Goal: Task Accomplishment & Management: Manage account settings

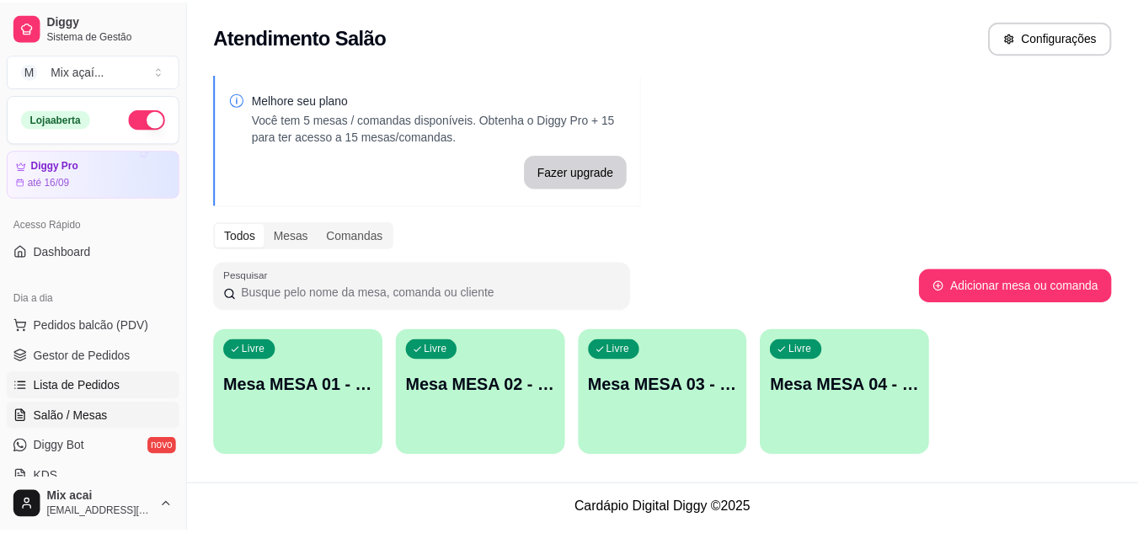
scroll to position [174, 0]
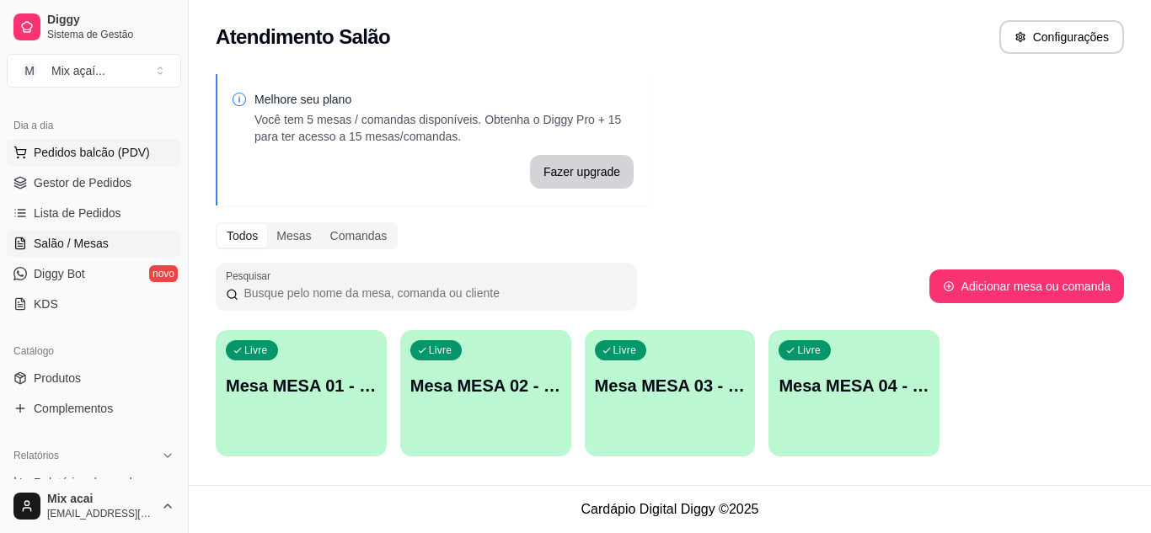
click at [104, 150] on span "Pedidos balcão (PDV)" at bounding box center [92, 152] width 116 height 17
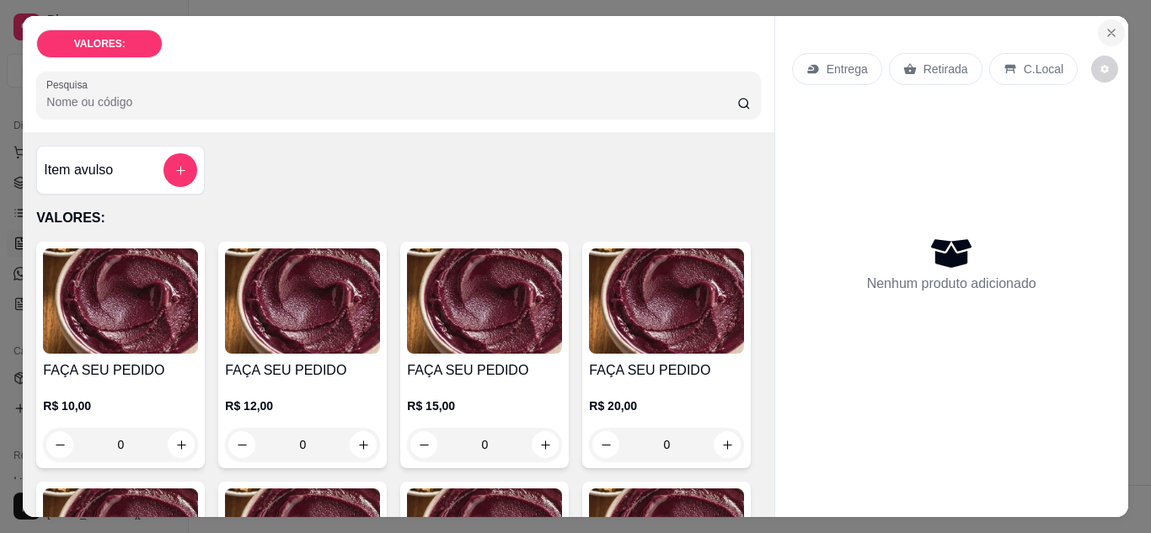
click at [1098, 19] on button "Close" at bounding box center [1111, 32] width 27 height 27
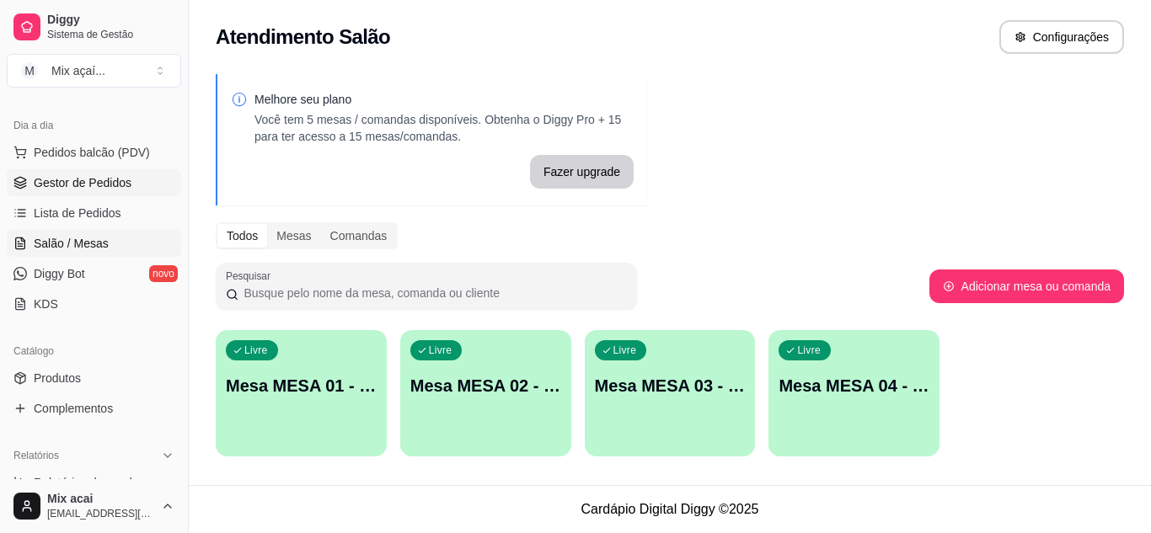
click at [67, 174] on link "Gestor de Pedidos" at bounding box center [94, 182] width 174 height 27
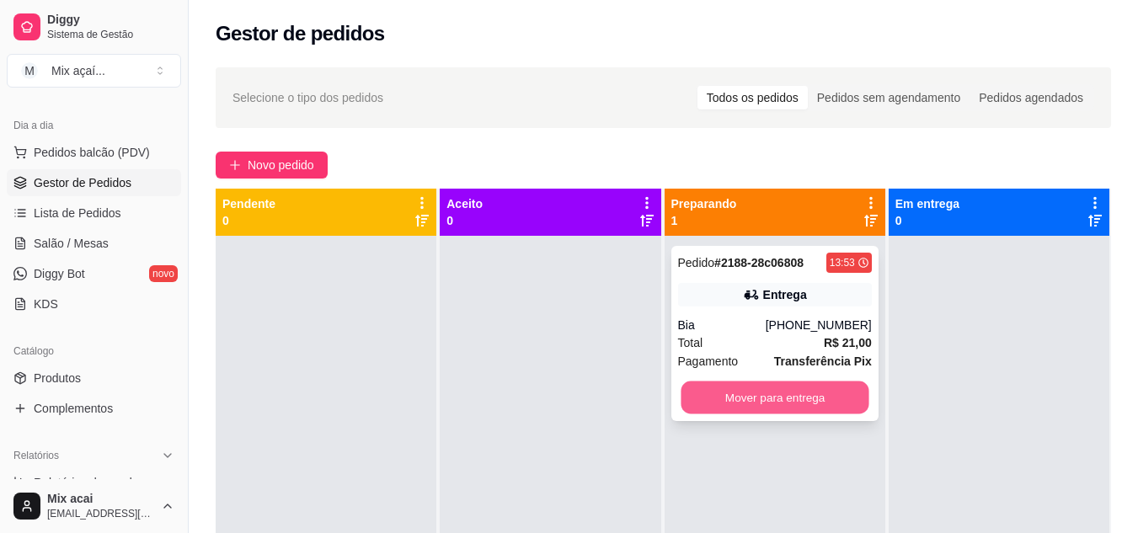
click at [774, 397] on button "Mover para entrega" at bounding box center [775, 398] width 188 height 33
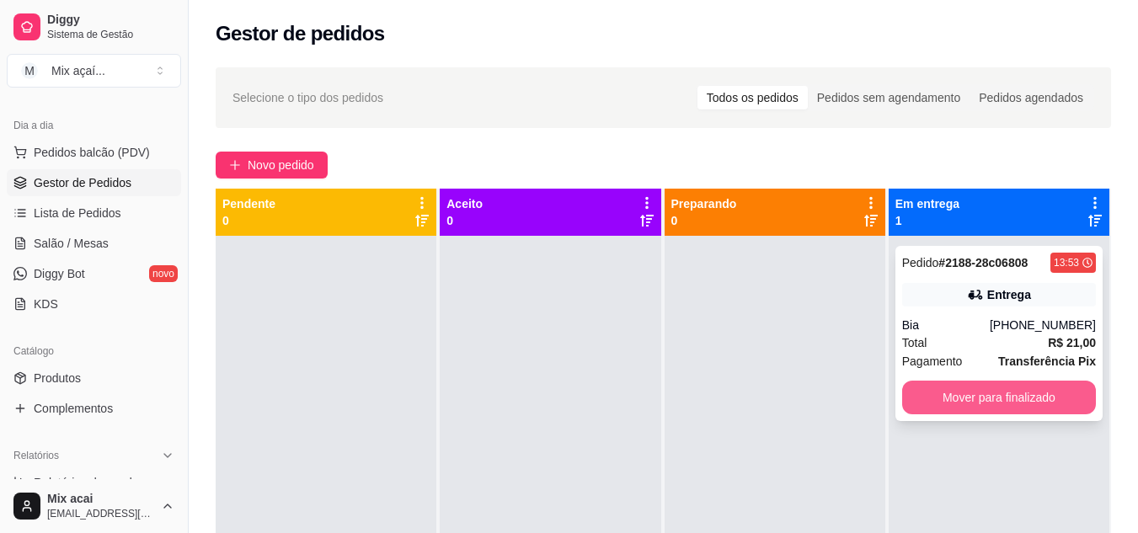
click at [1007, 411] on button "Mover para finalizado" at bounding box center [999, 398] width 194 height 34
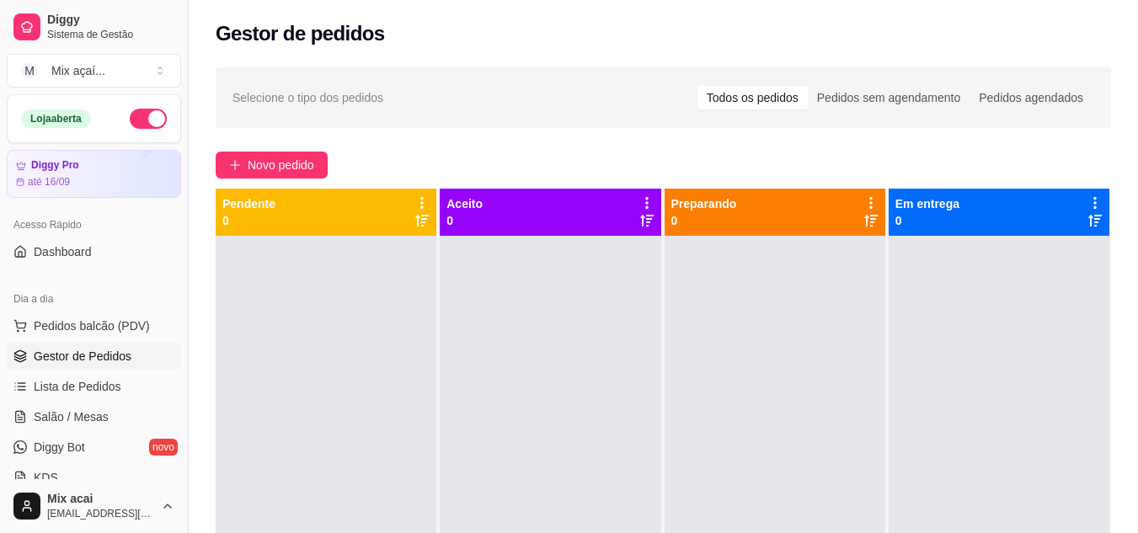
click at [130, 118] on button "button" at bounding box center [148, 119] width 37 height 20
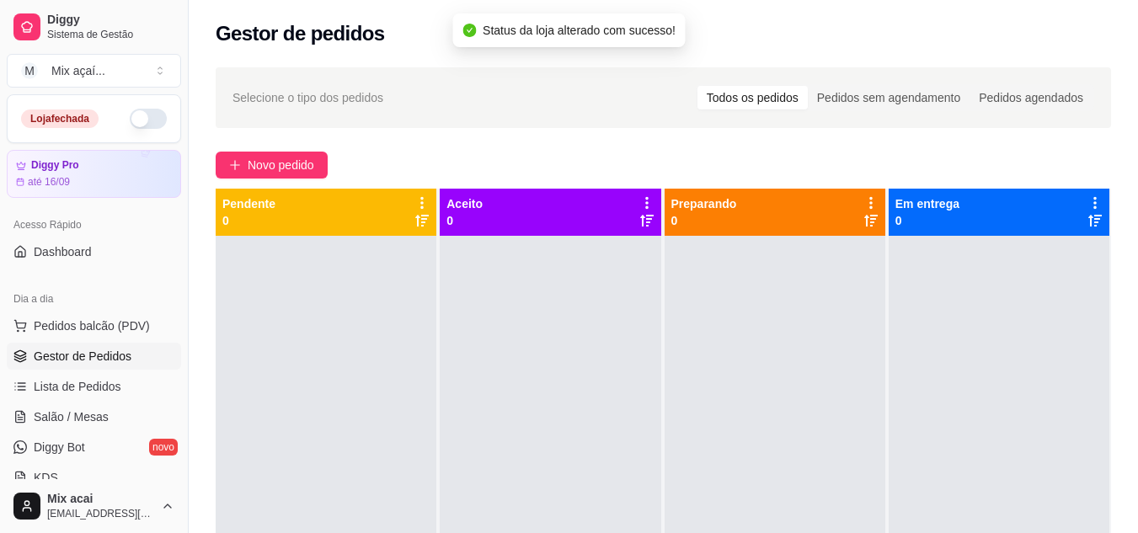
click at [135, 113] on button "button" at bounding box center [148, 119] width 37 height 20
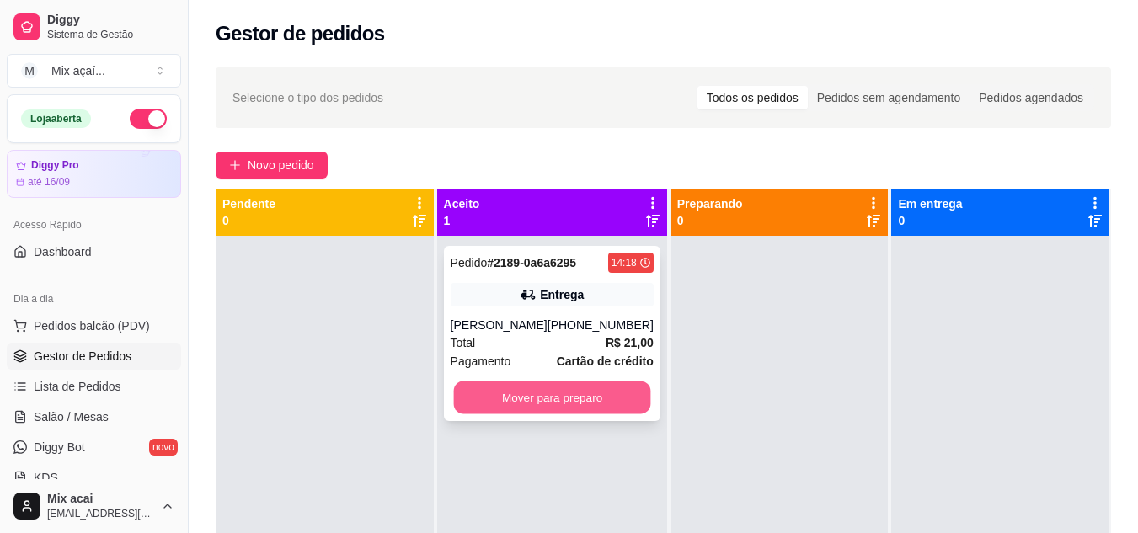
click at [579, 394] on button "Mover para preparo" at bounding box center [551, 398] width 197 height 33
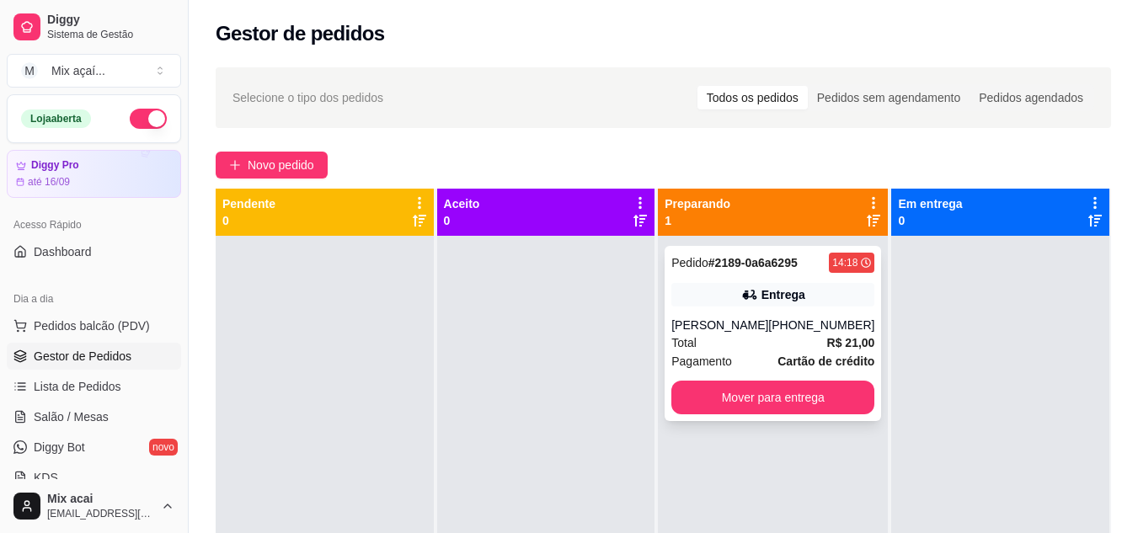
click at [791, 346] on div "Total R$ 21,00" at bounding box center [772, 343] width 203 height 19
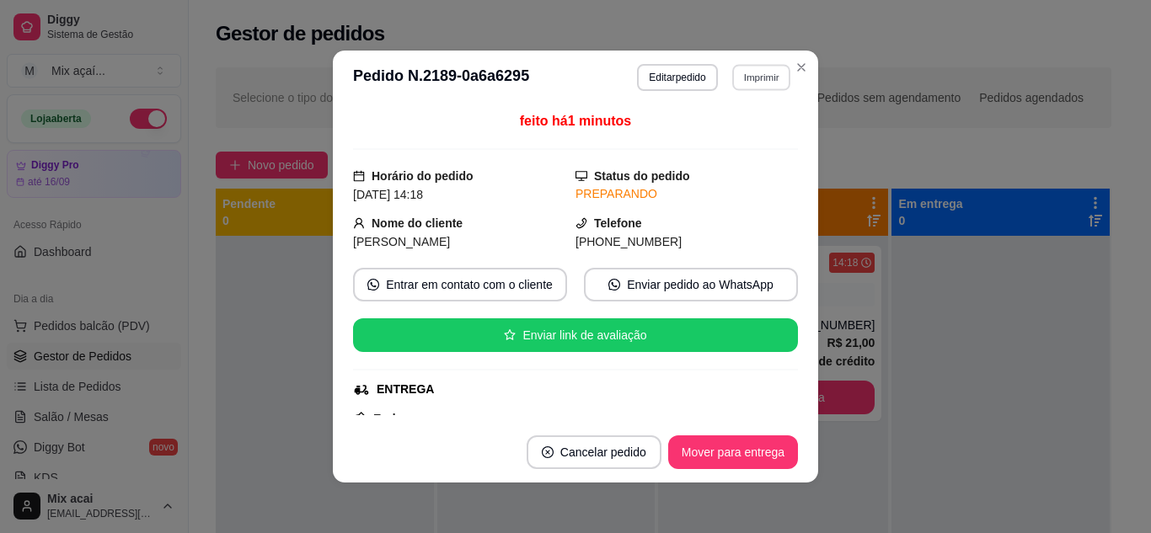
click at [765, 68] on button "Imprimir" at bounding box center [761, 77] width 58 height 26
click at [729, 135] on button "IMPRESSORA" at bounding box center [725, 136] width 122 height 27
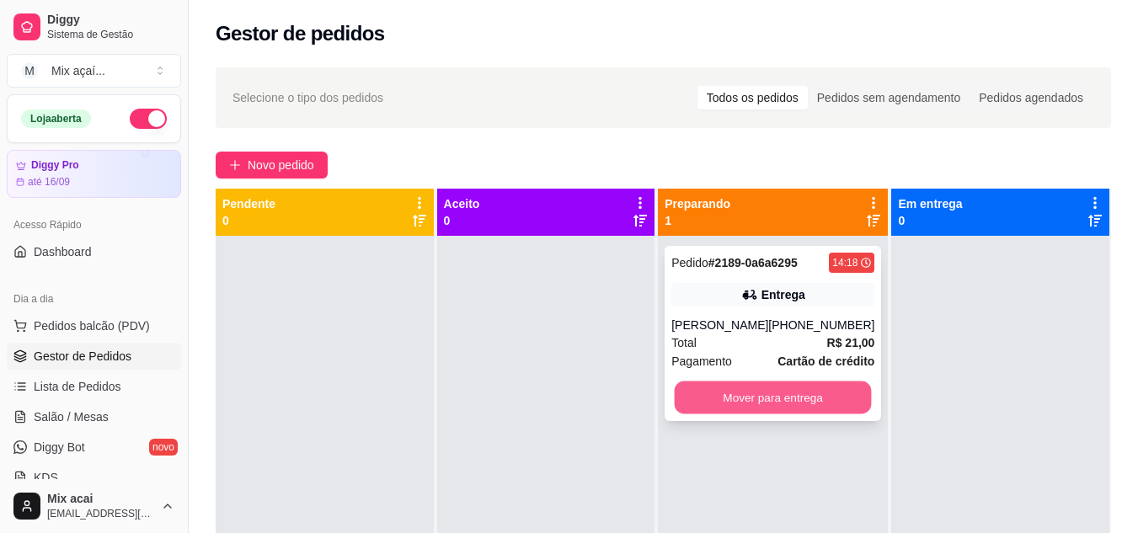
click at [781, 396] on button "Mover para entrega" at bounding box center [773, 398] width 197 height 33
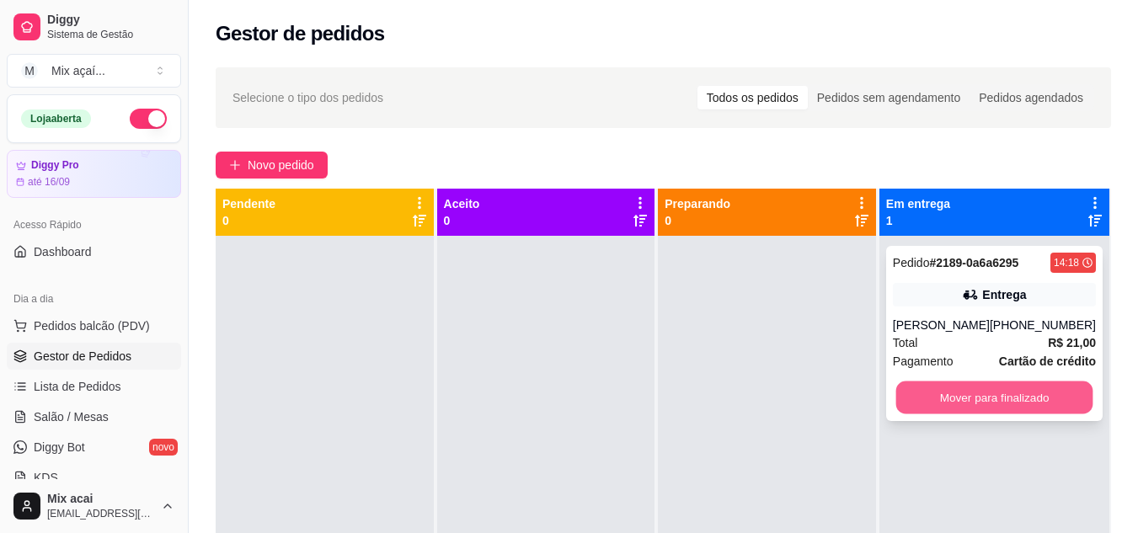
click at [930, 393] on button "Mover para finalizado" at bounding box center [993, 398] width 197 height 33
